Goal: Information Seeking & Learning: Learn about a topic

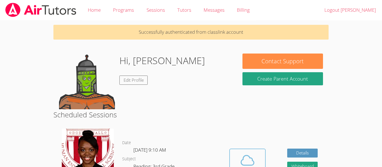
click at [251, 153] on icon at bounding box center [248, 161] width 16 height 16
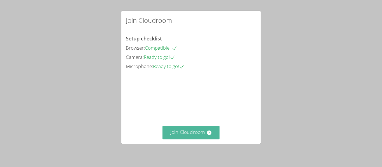
click at [205, 140] on button "Join Cloudroom" at bounding box center [190, 133] width 57 height 14
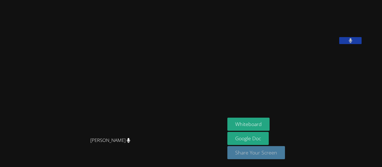
click at [276, 150] on button "Share Your Screen" at bounding box center [256, 153] width 58 height 13
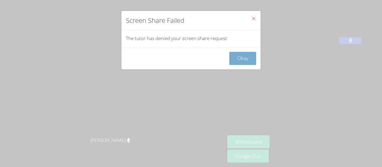
click at [245, 55] on button "Okay" at bounding box center [242, 58] width 27 height 13
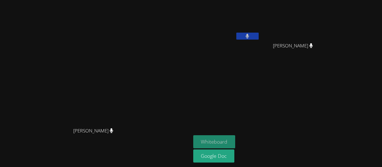
click at [235, 145] on button "Whiteboard" at bounding box center [214, 142] width 42 height 13
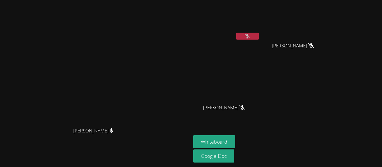
click at [250, 34] on icon at bounding box center [247, 36] width 6 height 5
click at [249, 34] on icon at bounding box center [247, 36] width 3 height 5
click at [250, 36] on icon at bounding box center [247, 36] width 6 height 5
click at [259, 36] on button at bounding box center [247, 36] width 22 height 7
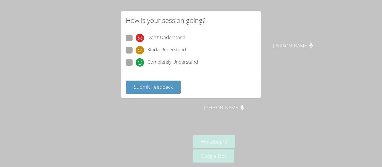
click at [176, 62] on span "Completely Understand" at bounding box center [172, 62] width 51 height 8
click at [140, 62] on input "Completely Understand" at bounding box center [138, 61] width 5 height 5
radio input "true"
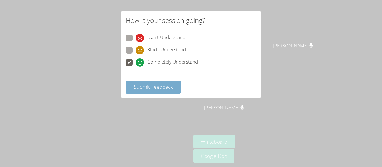
click at [156, 85] on span "Submit Feedback" at bounding box center [153, 87] width 39 height 7
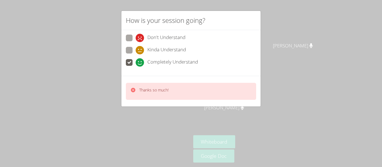
click at [268, 65] on div "How is your session going? Don't Understand Kinda Understand Completely Underst…" at bounding box center [191, 83] width 382 height 167
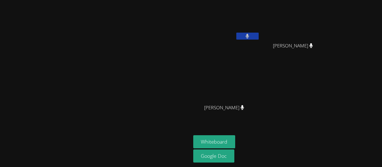
click at [259, 36] on button at bounding box center [247, 36] width 22 height 7
click at [249, 37] on icon at bounding box center [247, 36] width 3 height 5
